Goal: Task Accomplishment & Management: Use online tool/utility

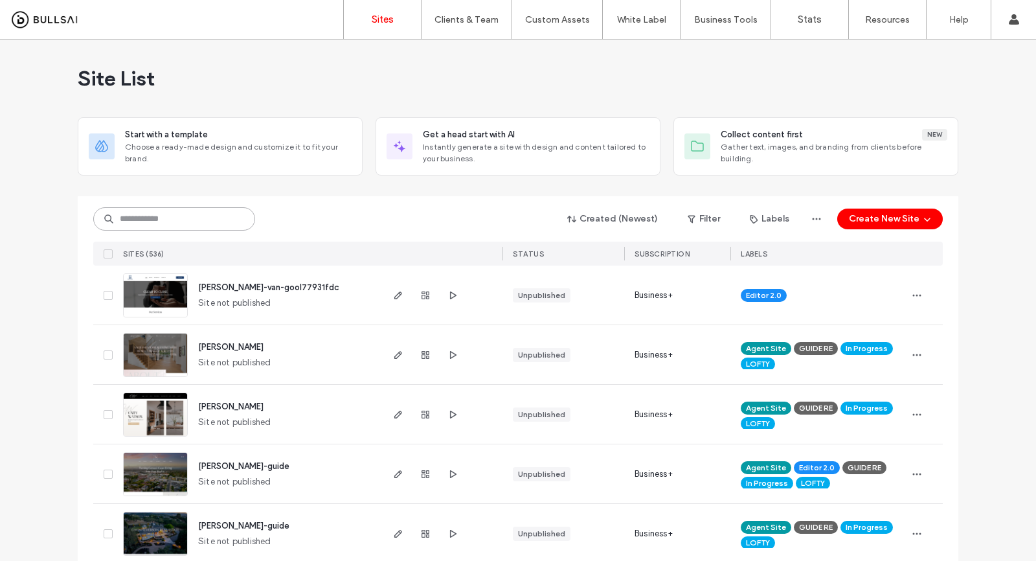
click at [176, 210] on input at bounding box center [174, 218] width 162 height 23
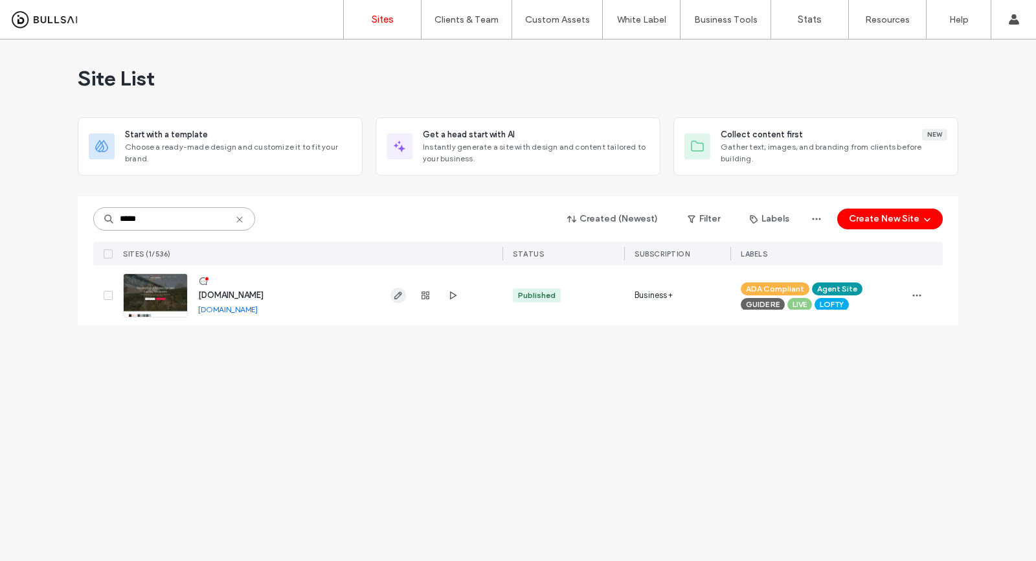
type input "*****"
click at [394, 297] on icon "button" at bounding box center [398, 295] width 10 height 10
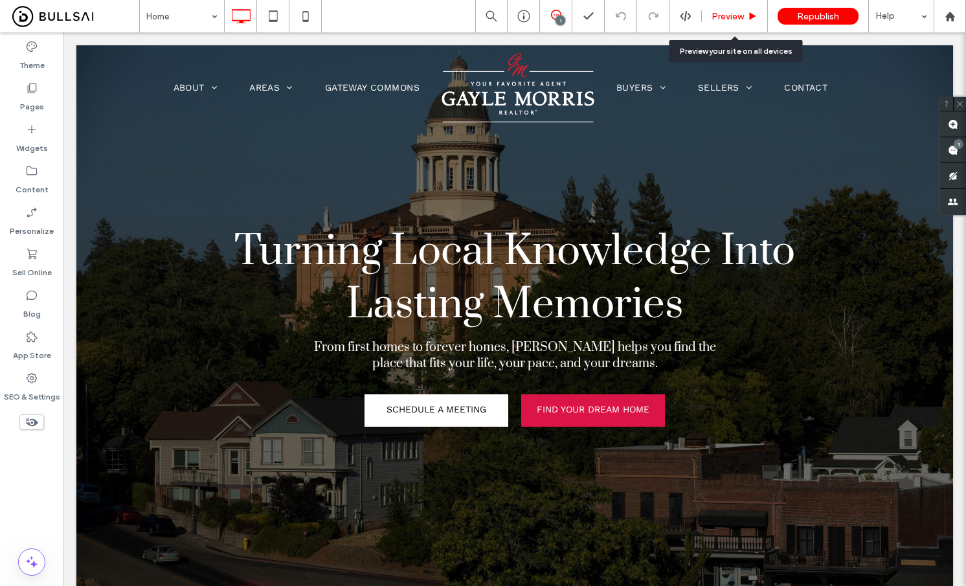
click at [724, 12] on span "Preview" at bounding box center [728, 16] width 32 height 11
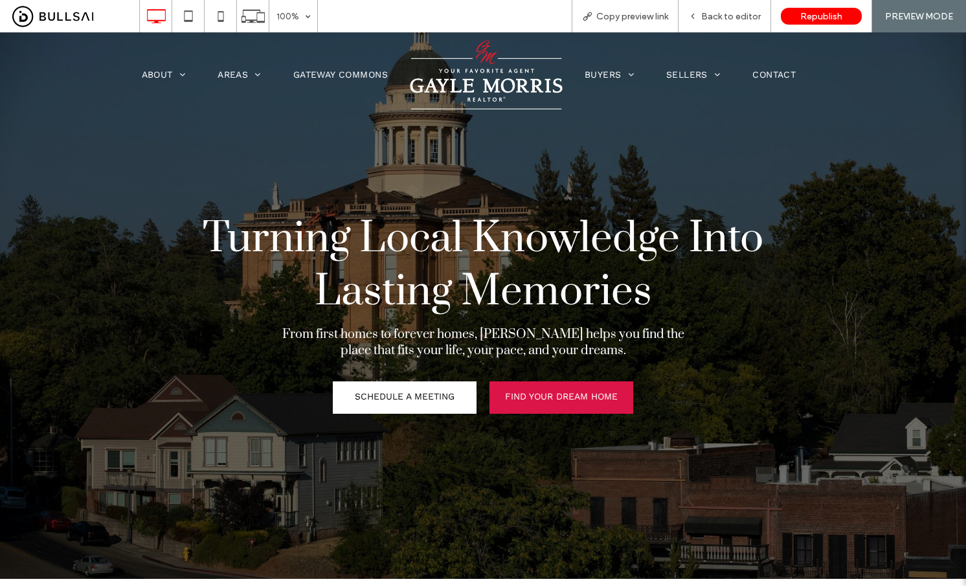
click at [493, 438] on div at bounding box center [483, 305] width 966 height 547
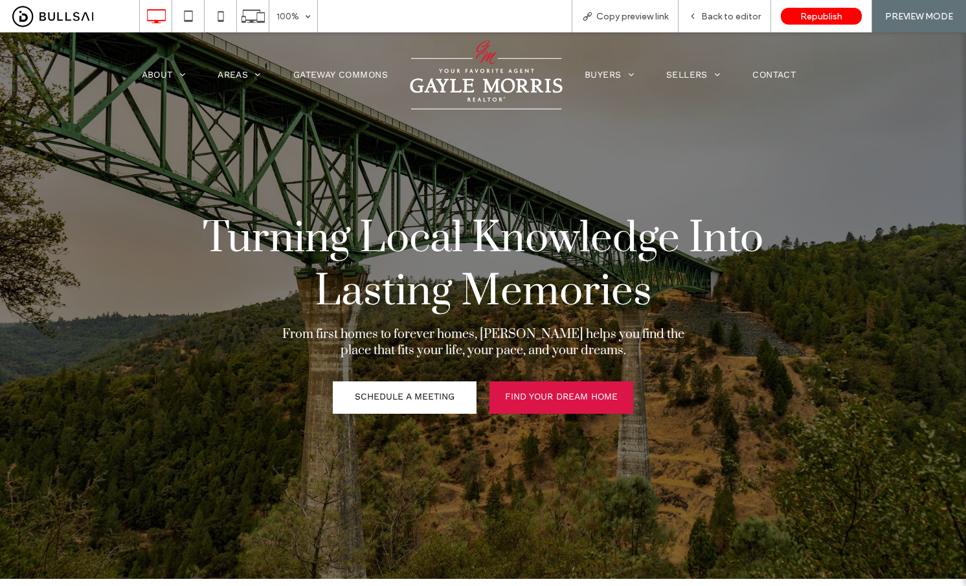
click at [302, 494] on div at bounding box center [483, 305] width 966 height 547
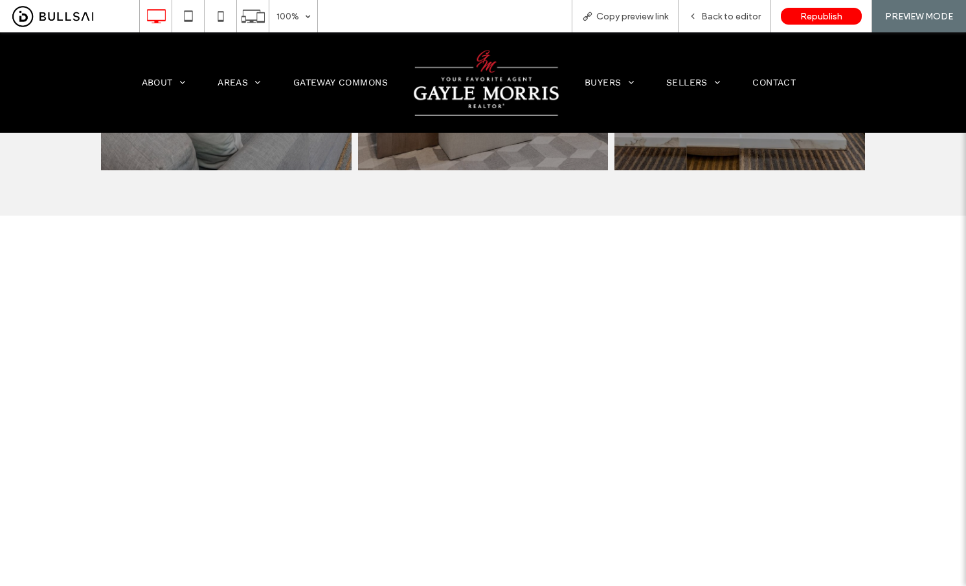
scroll to position [2298, 0]
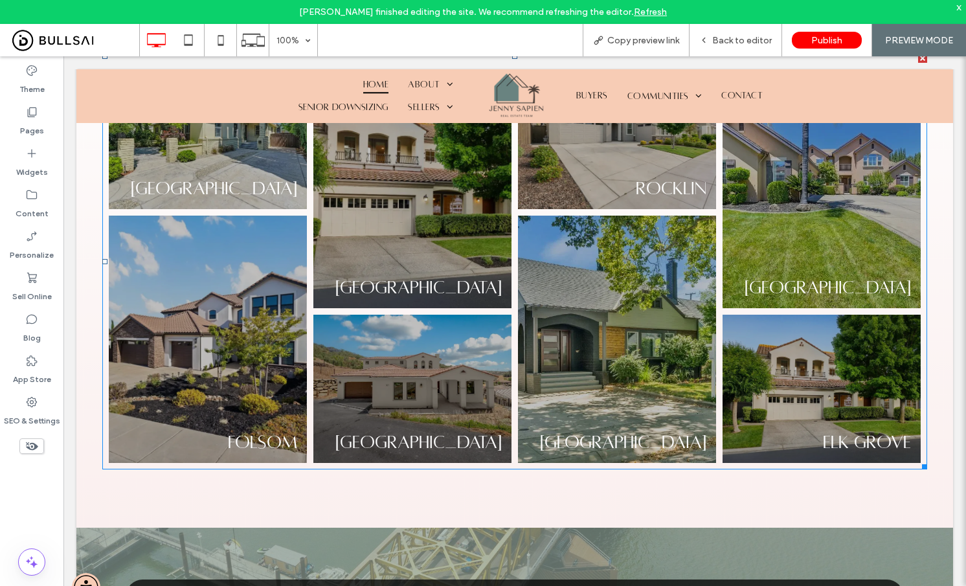
scroll to position [2259, 0]
